Goal: Transaction & Acquisition: Purchase product/service

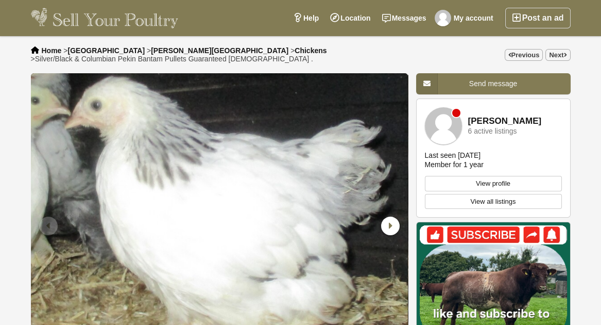
click at [476, 194] on link "View all listings" at bounding box center [493, 201] width 137 height 15
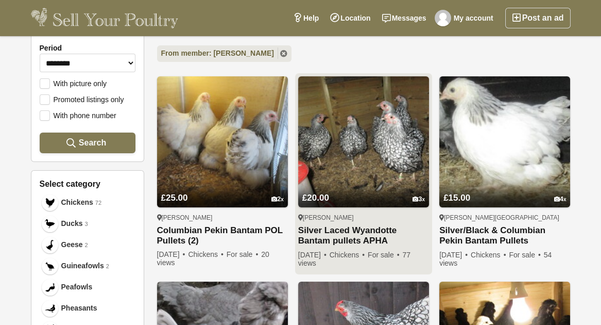
scroll to position [258, 0]
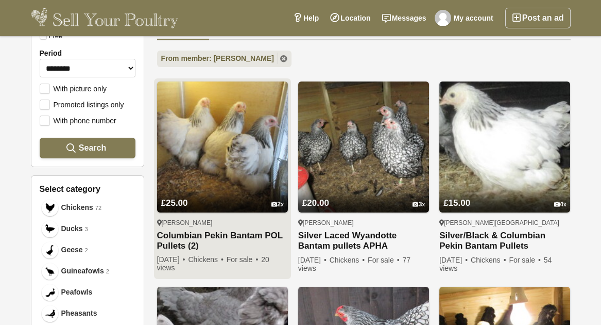
click at [250, 144] on img at bounding box center [222, 146] width 131 height 131
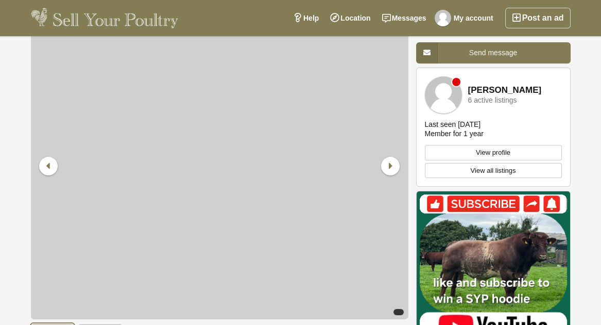
scroll to position [103, 0]
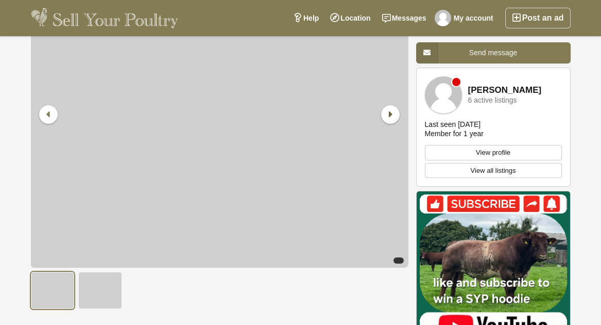
click at [390, 113] on icon at bounding box center [390, 114] width 19 height 19
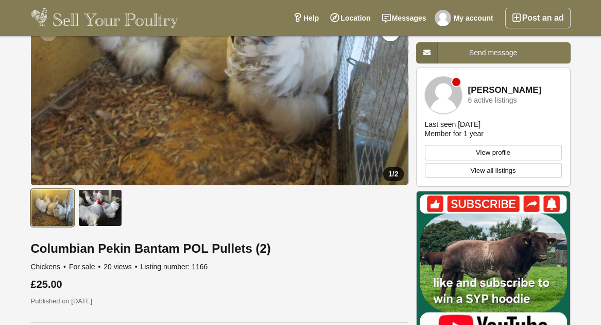
scroll to position [206, 0]
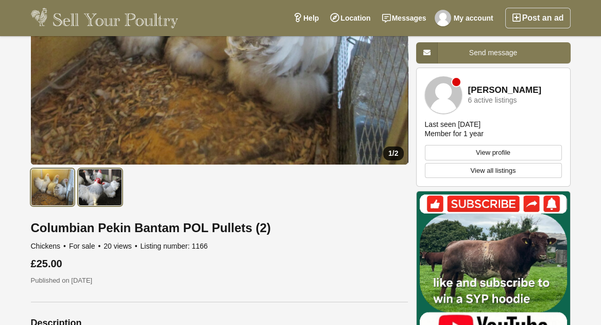
click at [100, 187] on img at bounding box center [100, 186] width 44 height 37
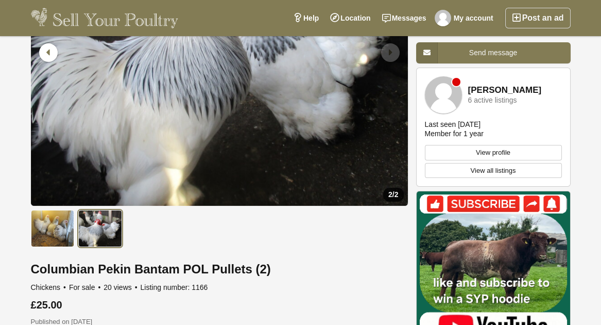
scroll to position [0, 0]
